Goal: Task Accomplishment & Management: Manage account settings

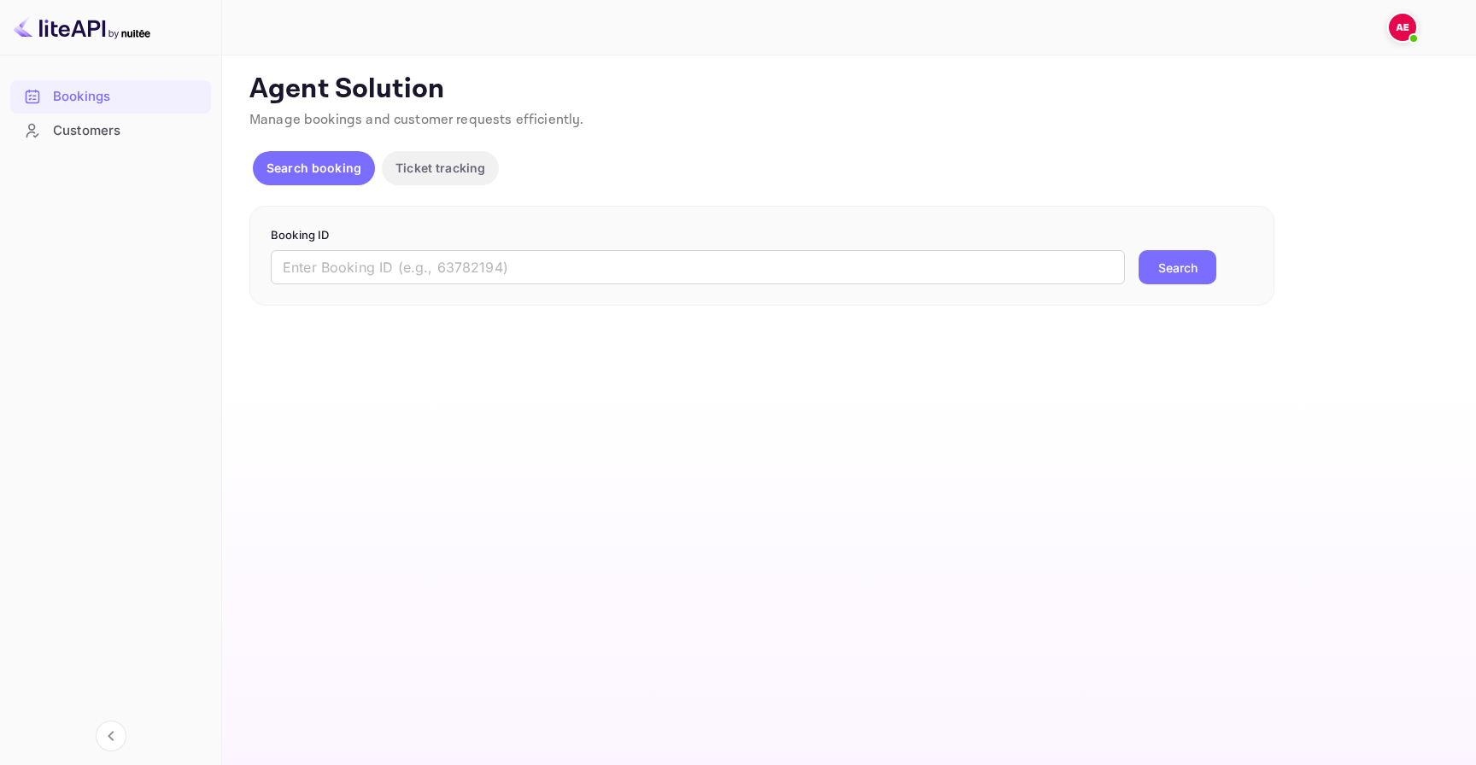
click at [1400, 37] on img at bounding box center [1402, 27] width 27 height 27
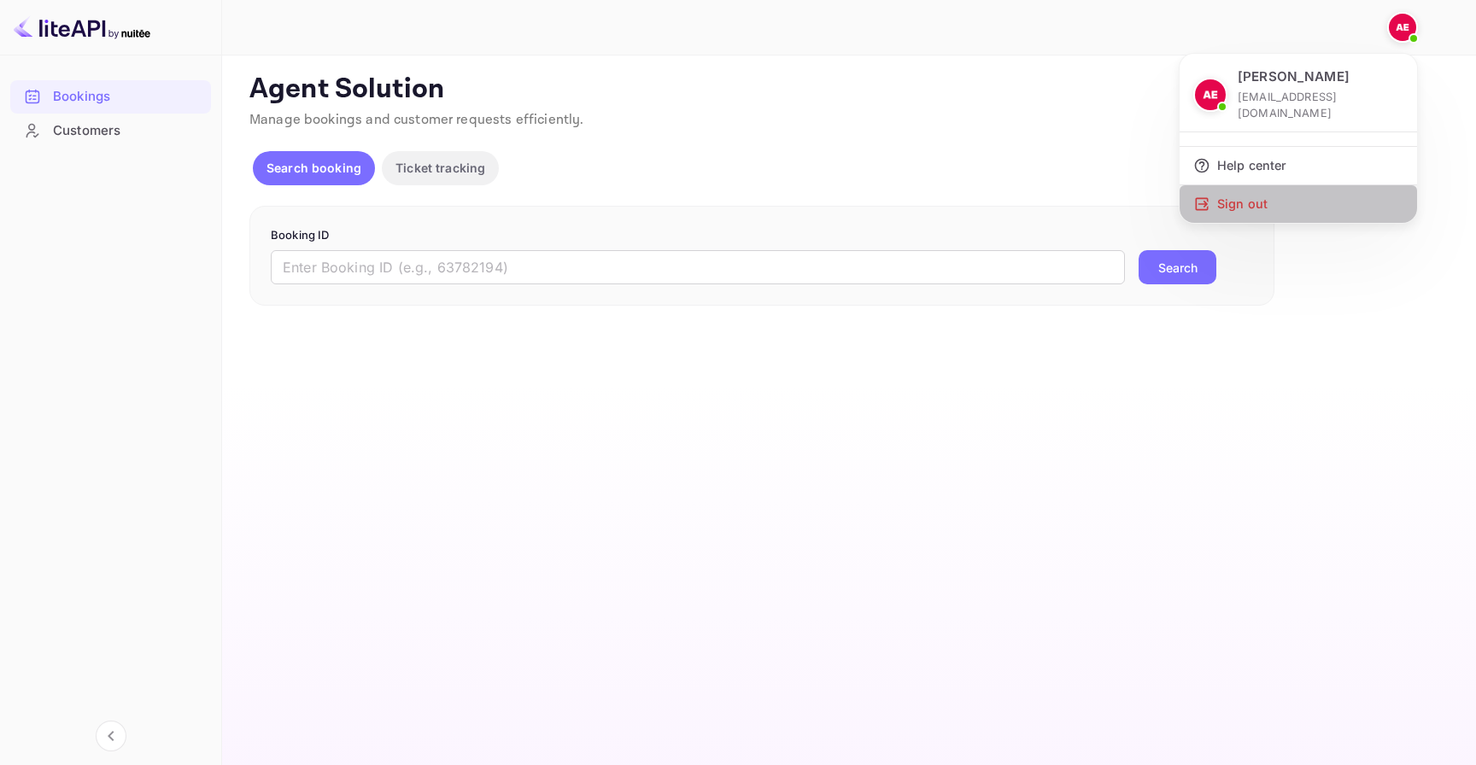
click at [1232, 185] on div "Sign out" at bounding box center [1298, 204] width 237 height 38
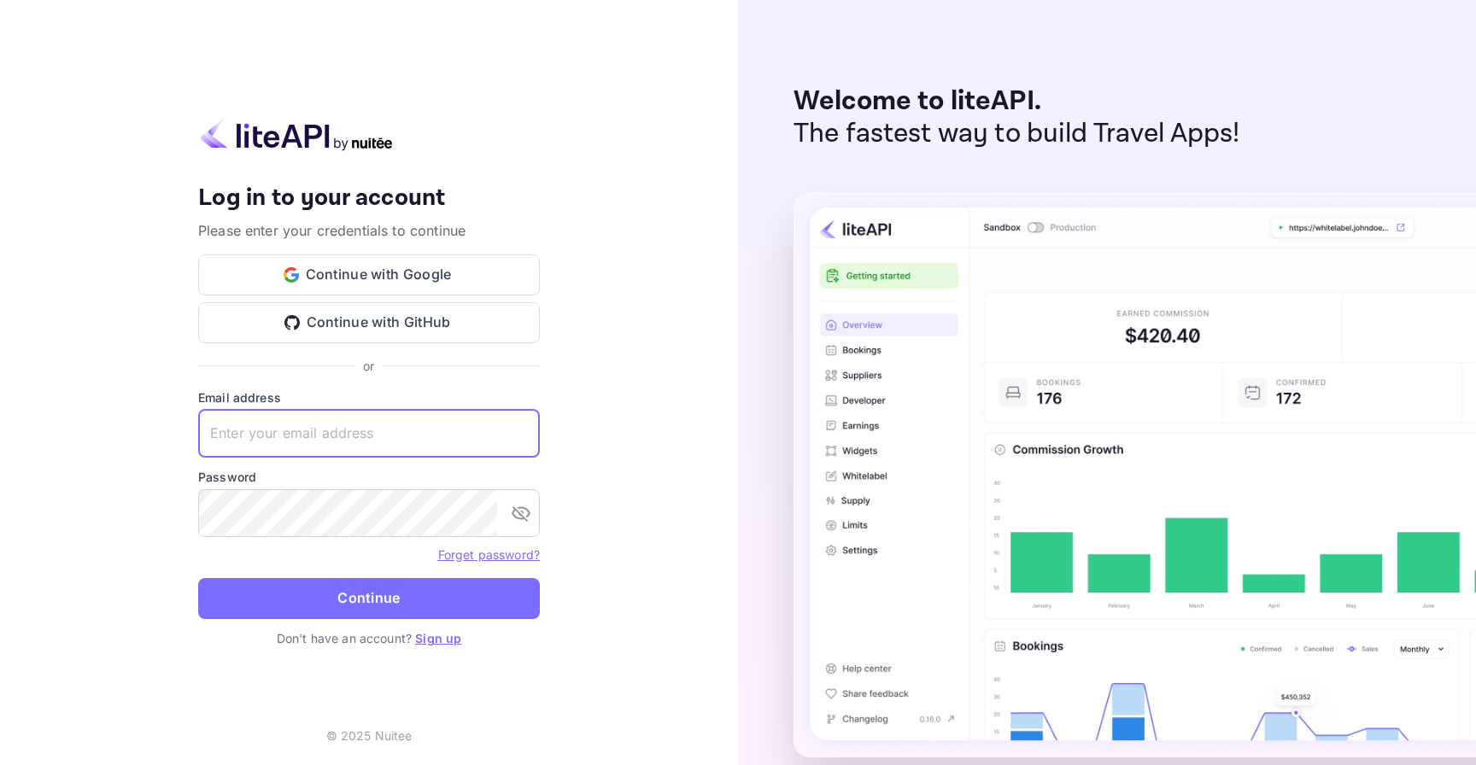
click at [401, 455] on input "text" at bounding box center [369, 434] width 342 height 48
click at [1144, 70] on div "Welcome to liteAPI. The fastest way to build Travel Apps!" at bounding box center [1107, 382] width 738 height 765
click at [502, 249] on div "Your account has been created successfully, a confirmation link has been sent t…" at bounding box center [369, 279] width 342 height 191
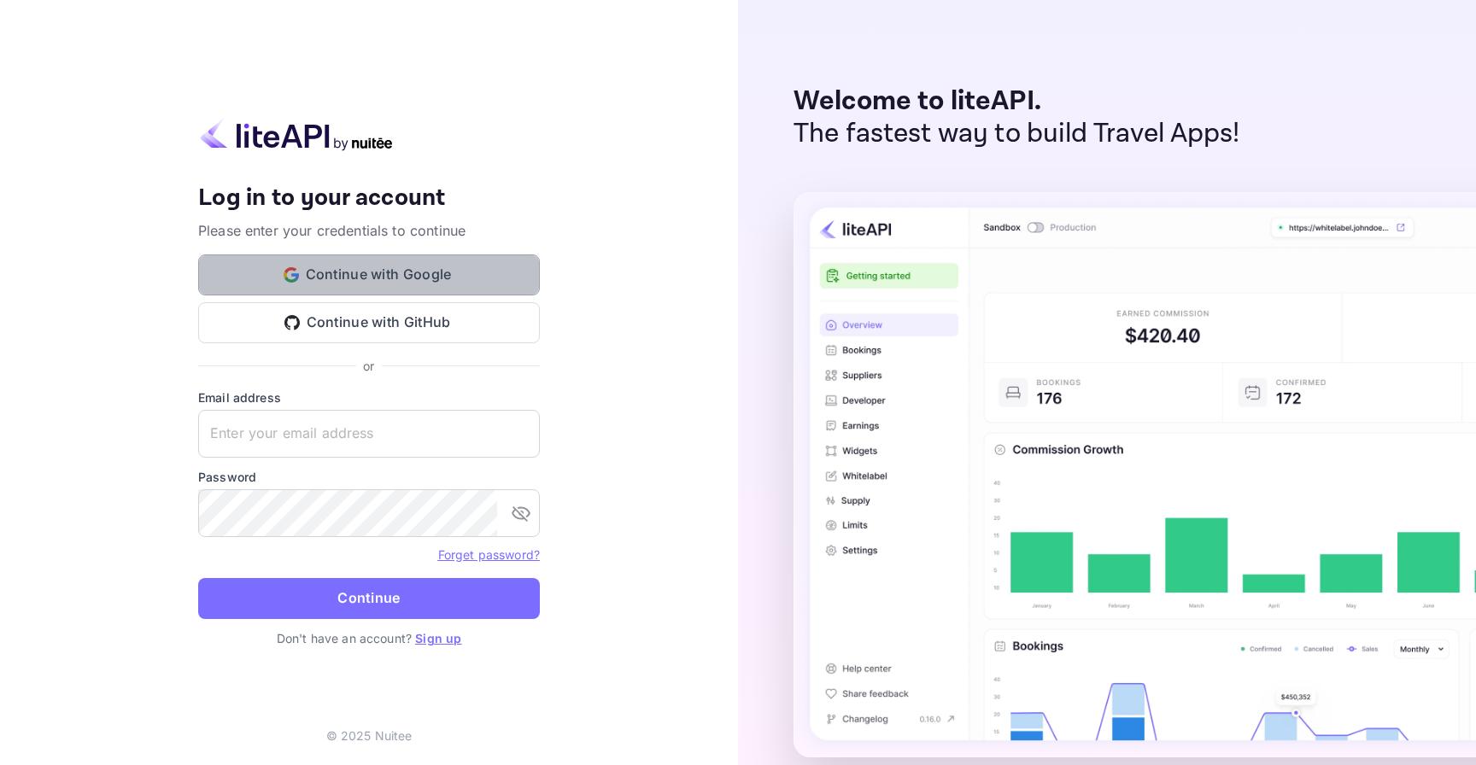
click at [509, 266] on button "Continue with Google" at bounding box center [369, 275] width 342 height 41
